Goal: Find specific page/section: Find specific page/section

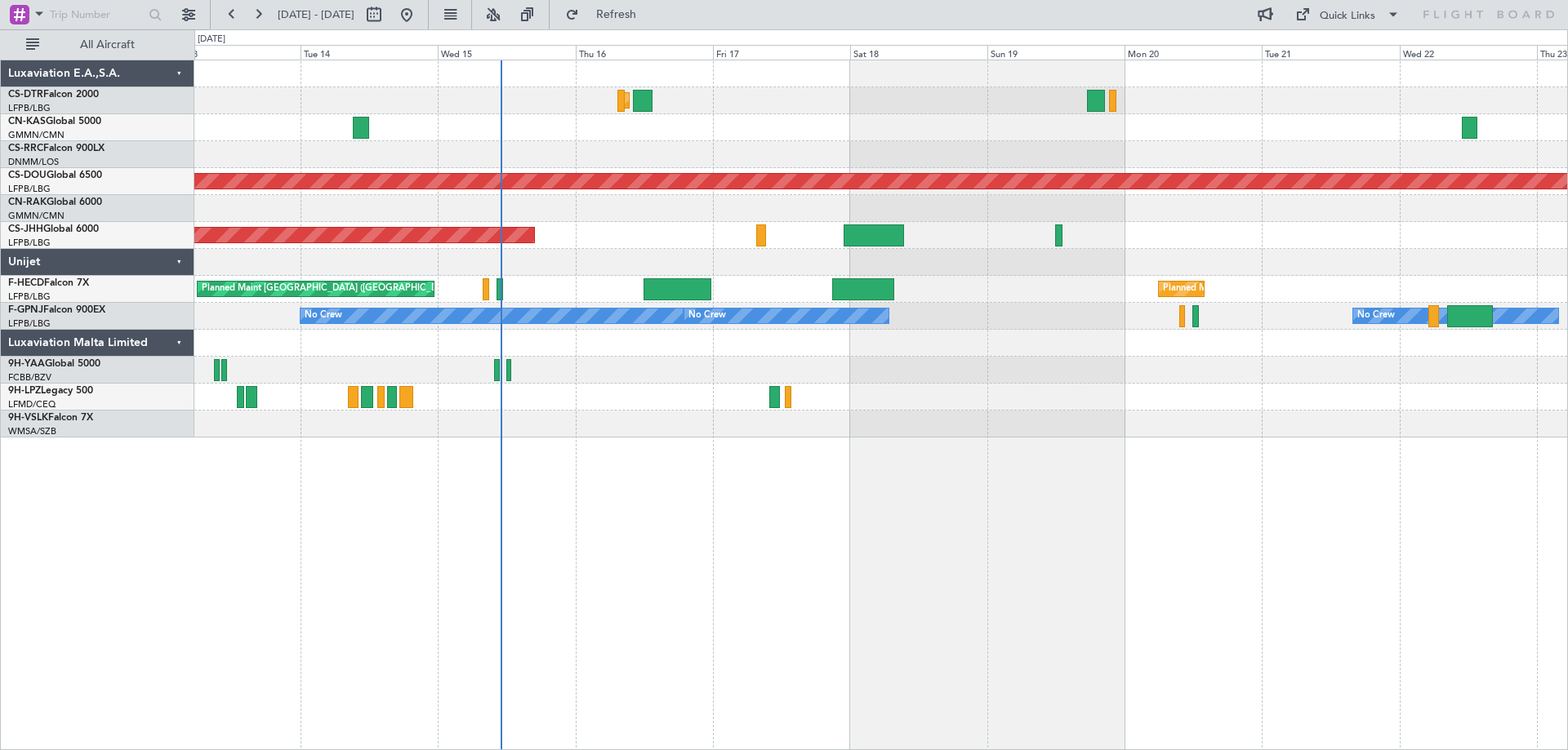
click at [1014, 318] on div "Planned Maint Sofia Planned Maint [GEOGRAPHIC_DATA] ([GEOGRAPHIC_DATA]) Planned…" at bounding box center [881, 249] width 1373 height 377
click at [840, 342] on div "Planned Maint Sofia Planned Maint [GEOGRAPHIC_DATA] ([GEOGRAPHIC_DATA]) Planned…" at bounding box center [881, 249] width 1373 height 377
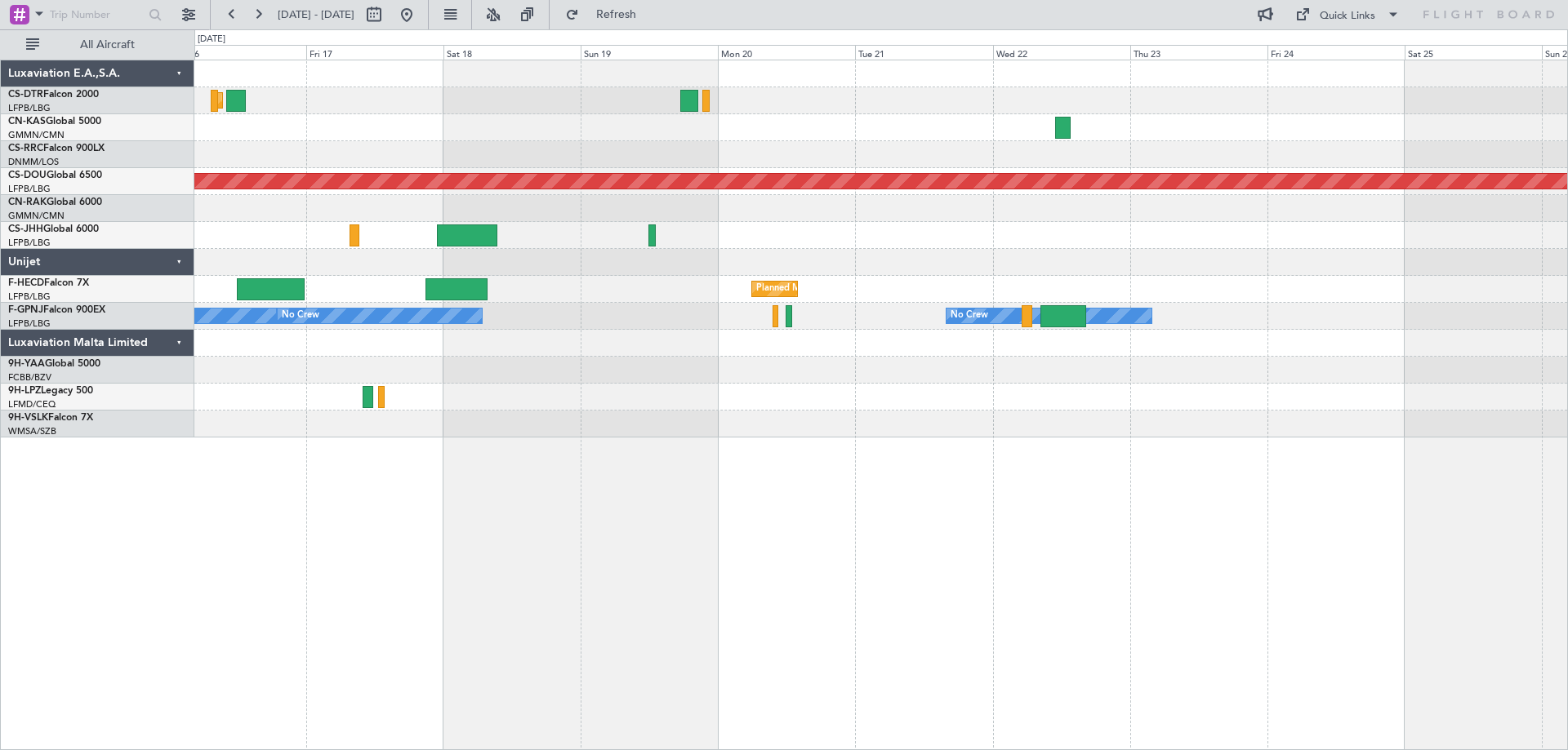
click at [676, 357] on div at bounding box center [881, 370] width 1373 height 27
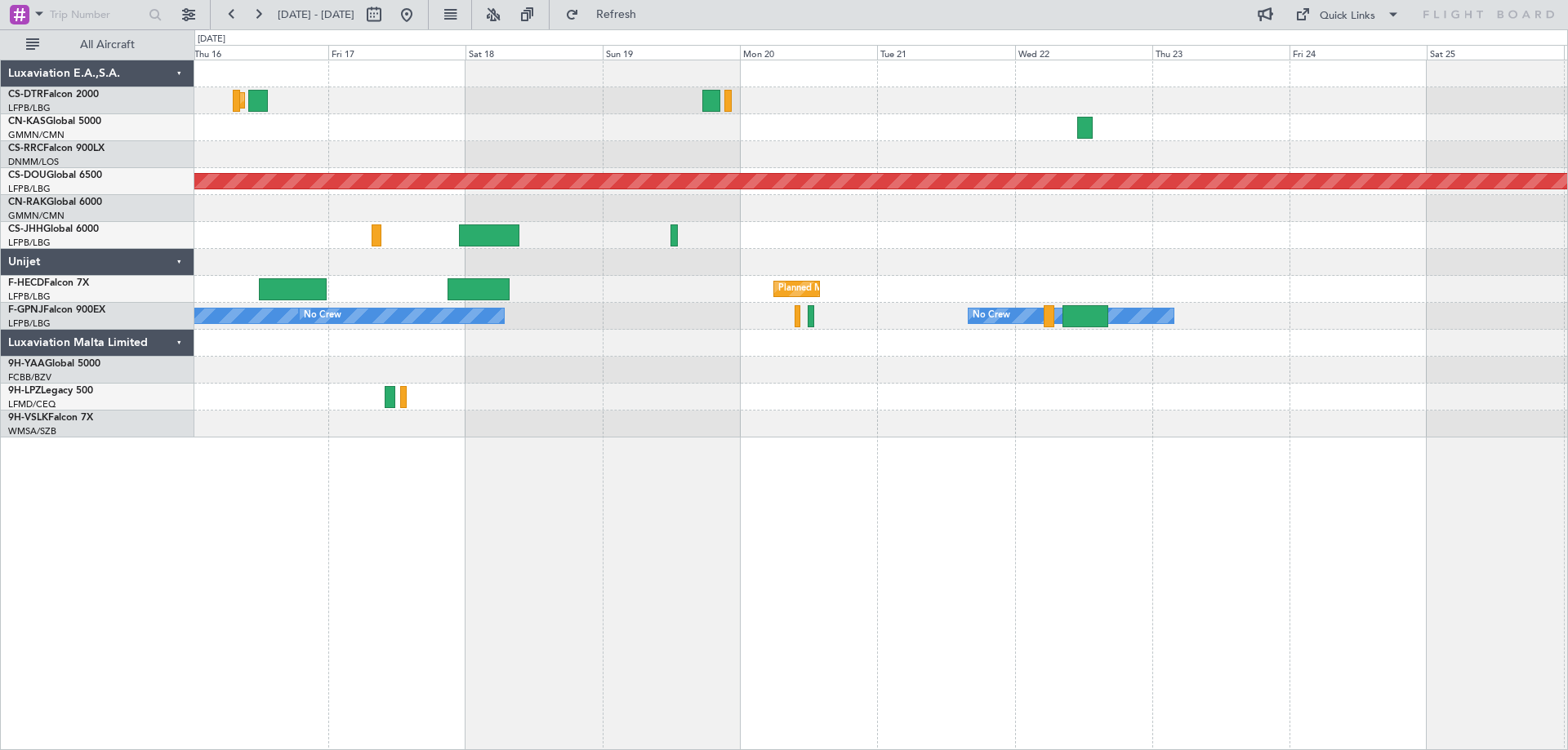
click at [817, 395] on div "Planned Maint Sofia Planned Maint [GEOGRAPHIC_DATA] ([GEOGRAPHIC_DATA]) Planned…" at bounding box center [881, 249] width 1373 height 377
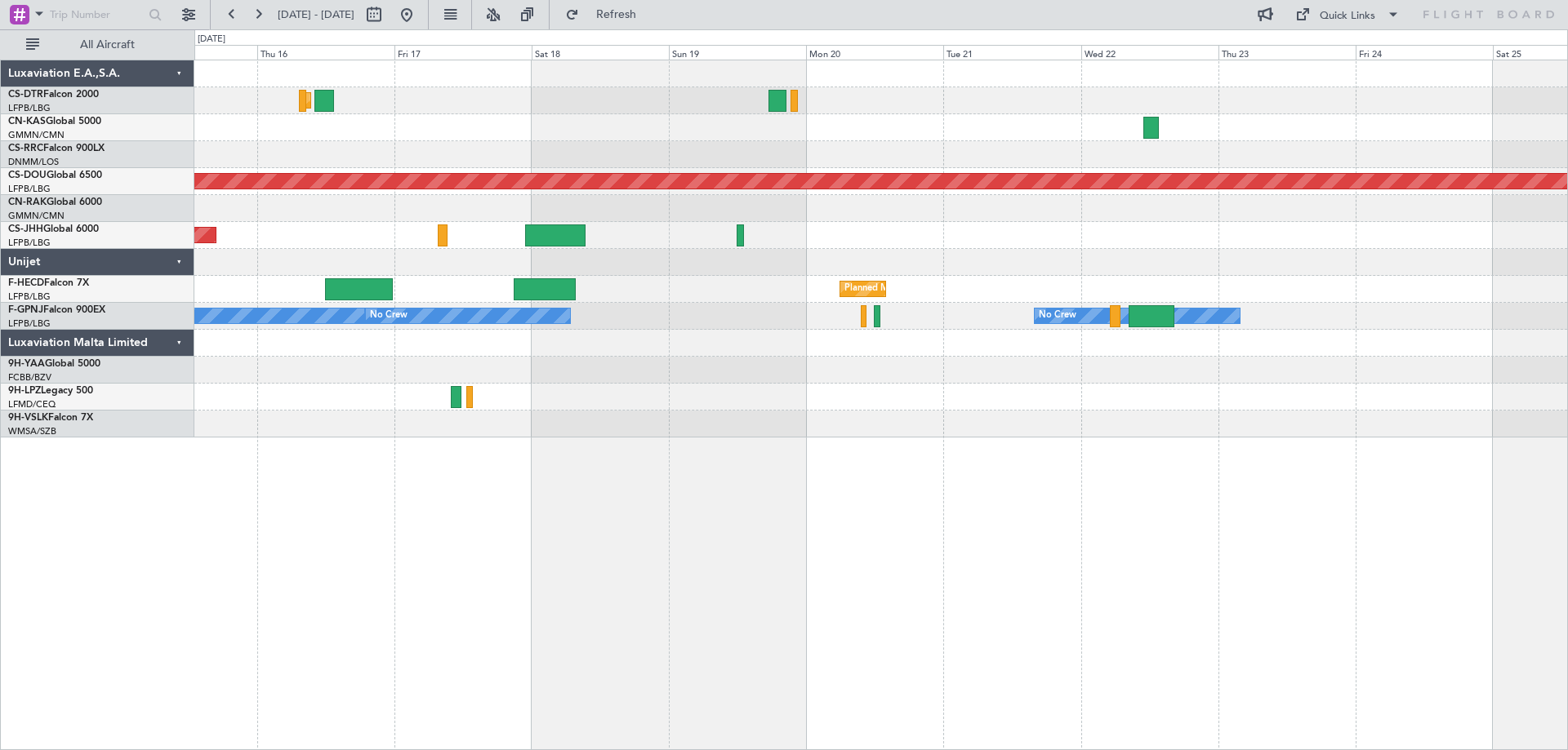
click at [1565, 447] on div "Planned Maint Sofia Planned Maint [GEOGRAPHIC_DATA] ([GEOGRAPHIC_DATA]) Planned…" at bounding box center [881, 405] width 1374 height 691
click at [1387, 9] on span at bounding box center [1393, 14] width 20 height 20
click at [1326, 91] on button "Crew Board" at bounding box center [1348, 92] width 123 height 39
click at [1385, 12] on span at bounding box center [1393, 14] width 20 height 20
click at [1162, 88] on div at bounding box center [784, 375] width 1568 height 750
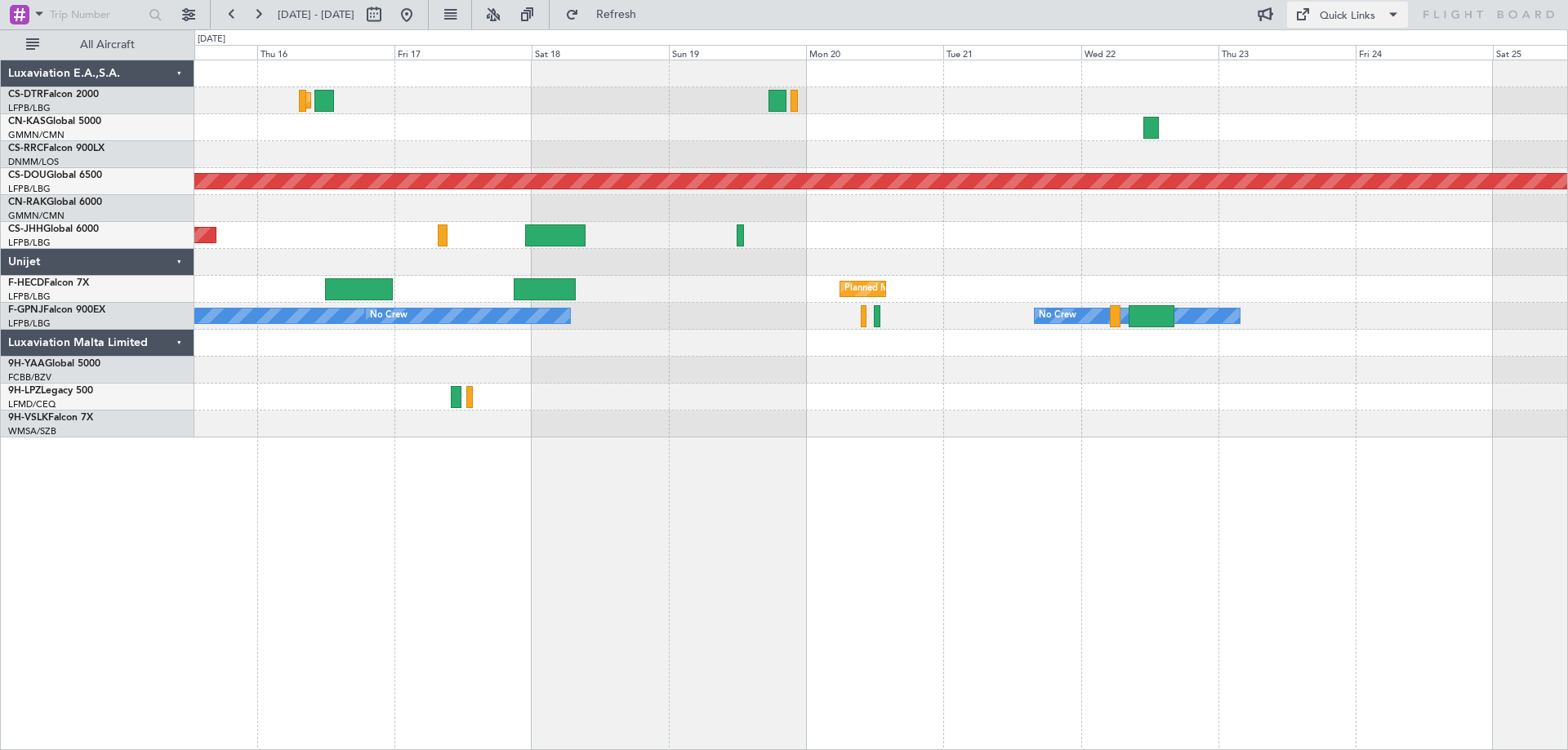
click at [1395, 12] on span at bounding box center [1393, 14] width 20 height 20
click at [1320, 51] on button "Trip Builder" at bounding box center [1348, 53] width 123 height 39
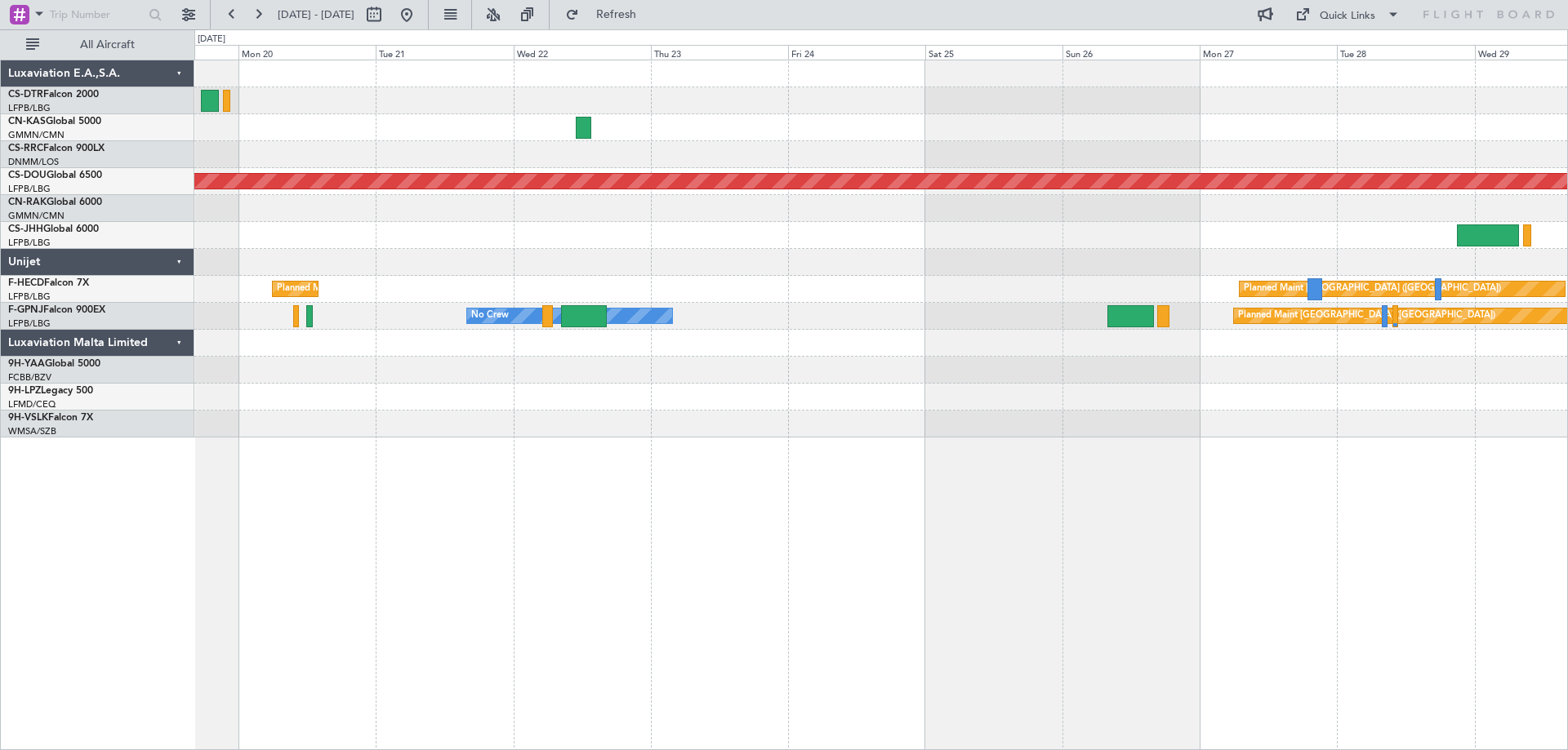
click at [682, 357] on div "Planned Maint London ([GEOGRAPHIC_DATA]) Planned Maint [GEOGRAPHIC_DATA] ([GEOG…" at bounding box center [881, 249] width 1373 height 377
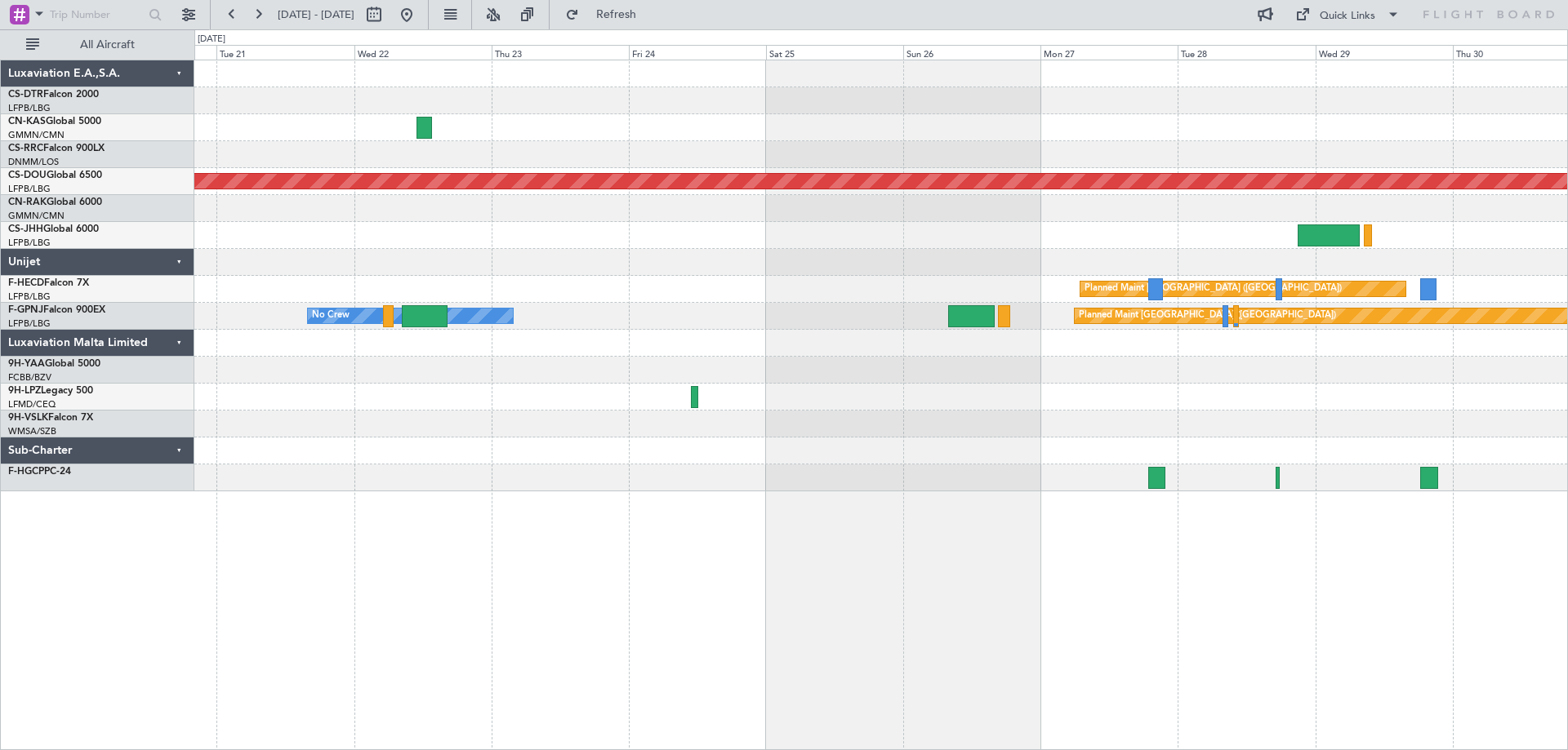
click at [558, 395] on div at bounding box center [881, 397] width 1373 height 27
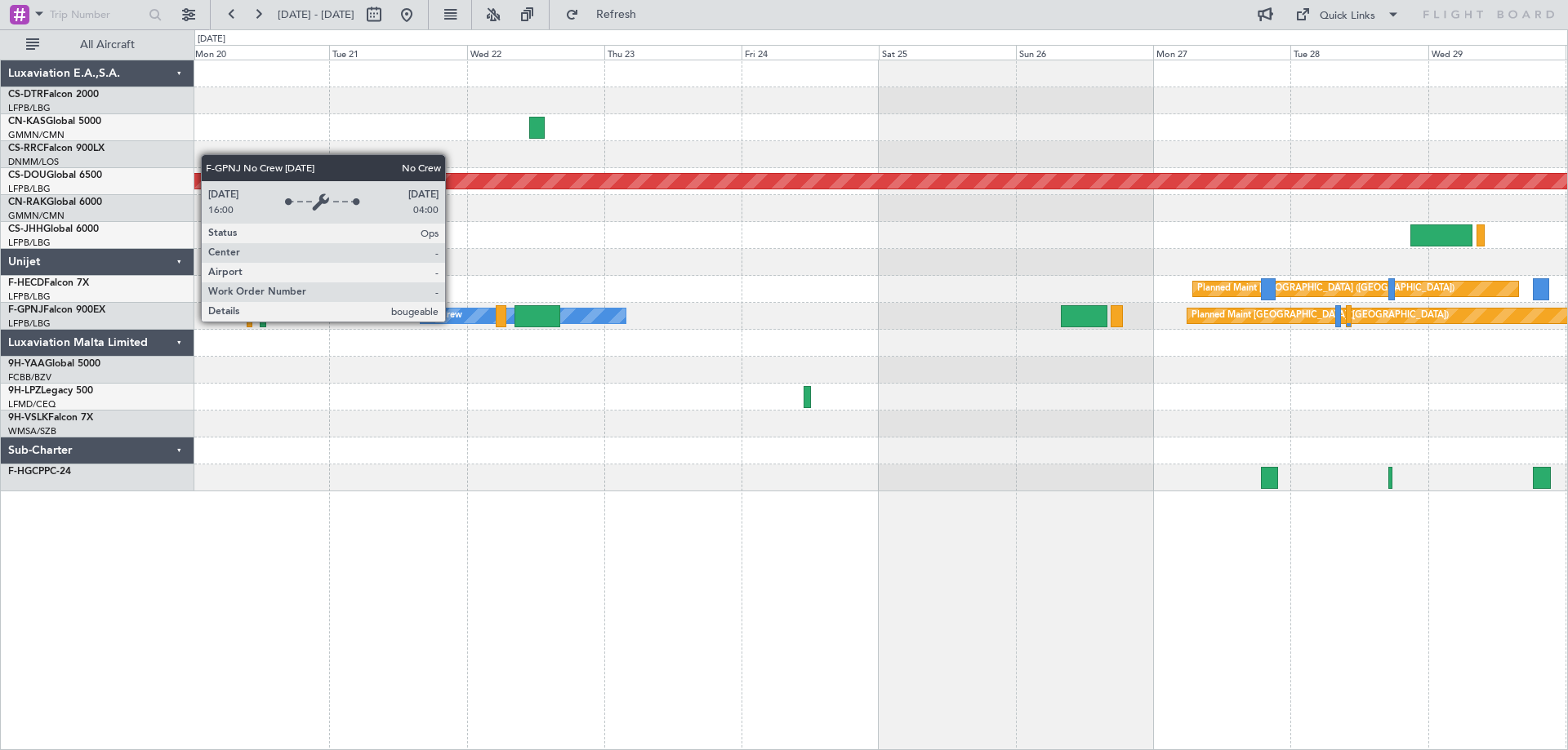
click at [453, 321] on div "No Crew" at bounding box center [443, 316] width 37 height 25
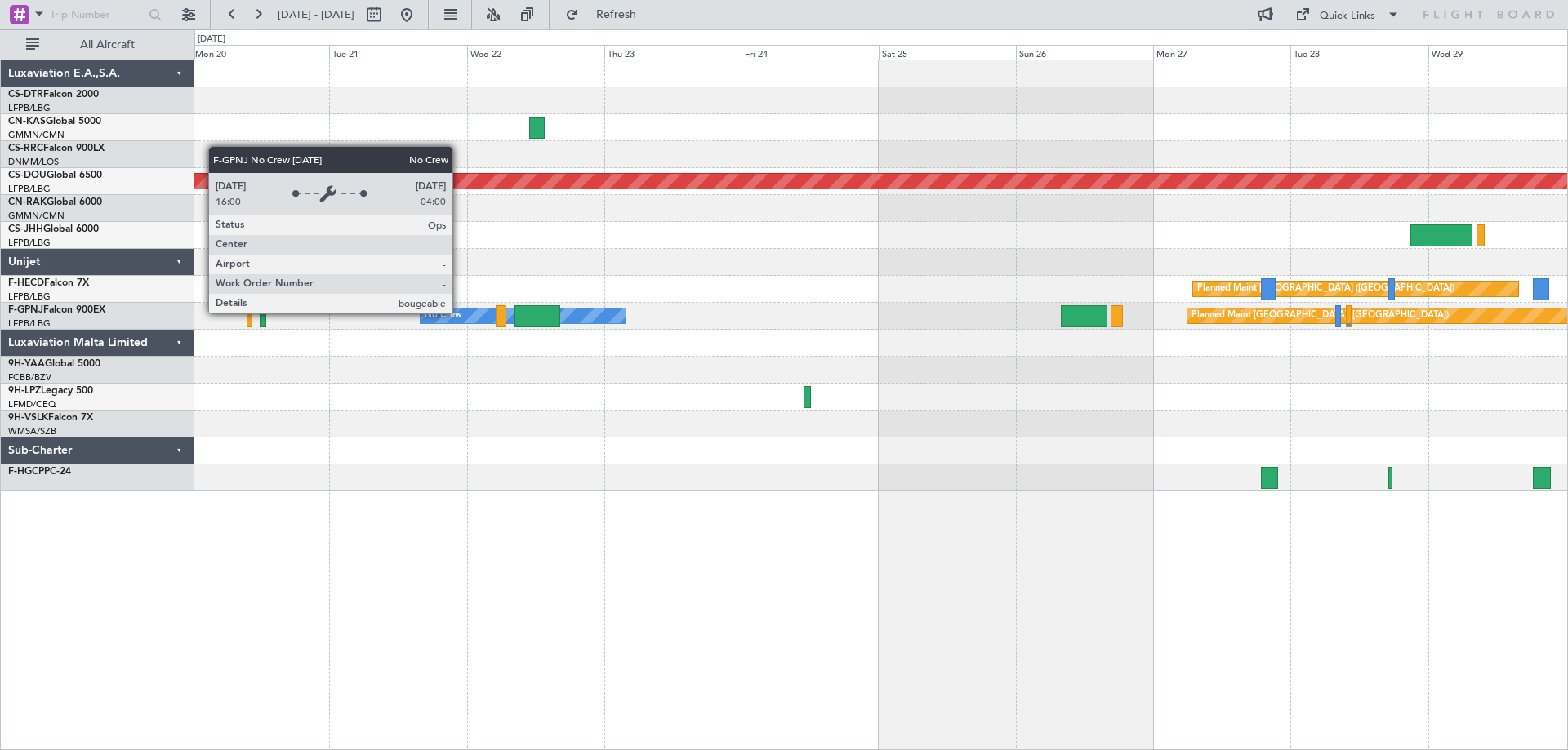
click at [459, 313] on div "No Crew" at bounding box center [443, 316] width 37 height 25
